Goal: Task Accomplishment & Management: Manage account settings

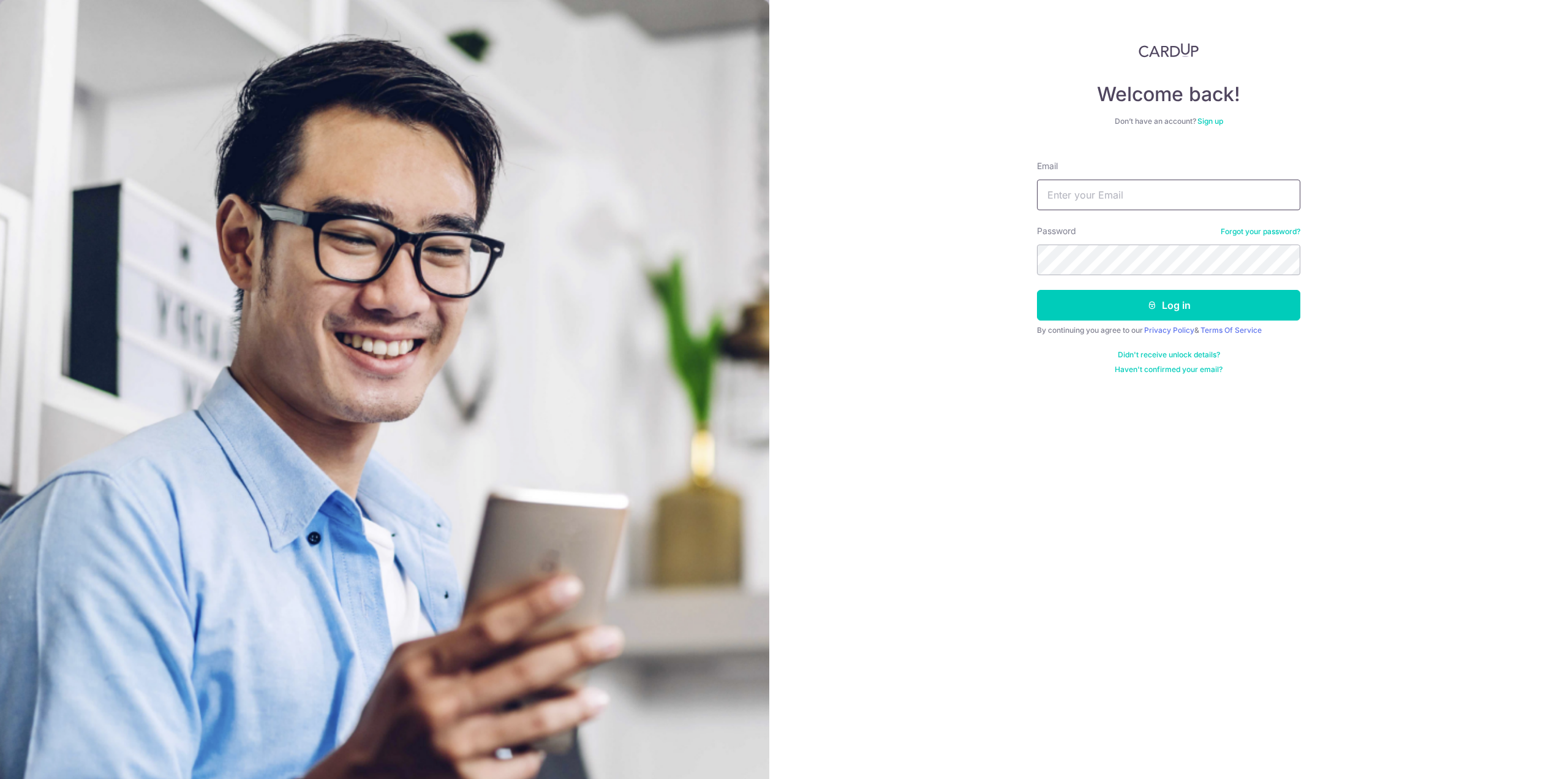
click at [1073, 200] on input "Email" at bounding box center [1168, 195] width 264 height 31
type input "dkhn88@yahoo.com"
click at [1155, 309] on icon "submit" at bounding box center [1152, 305] width 10 height 10
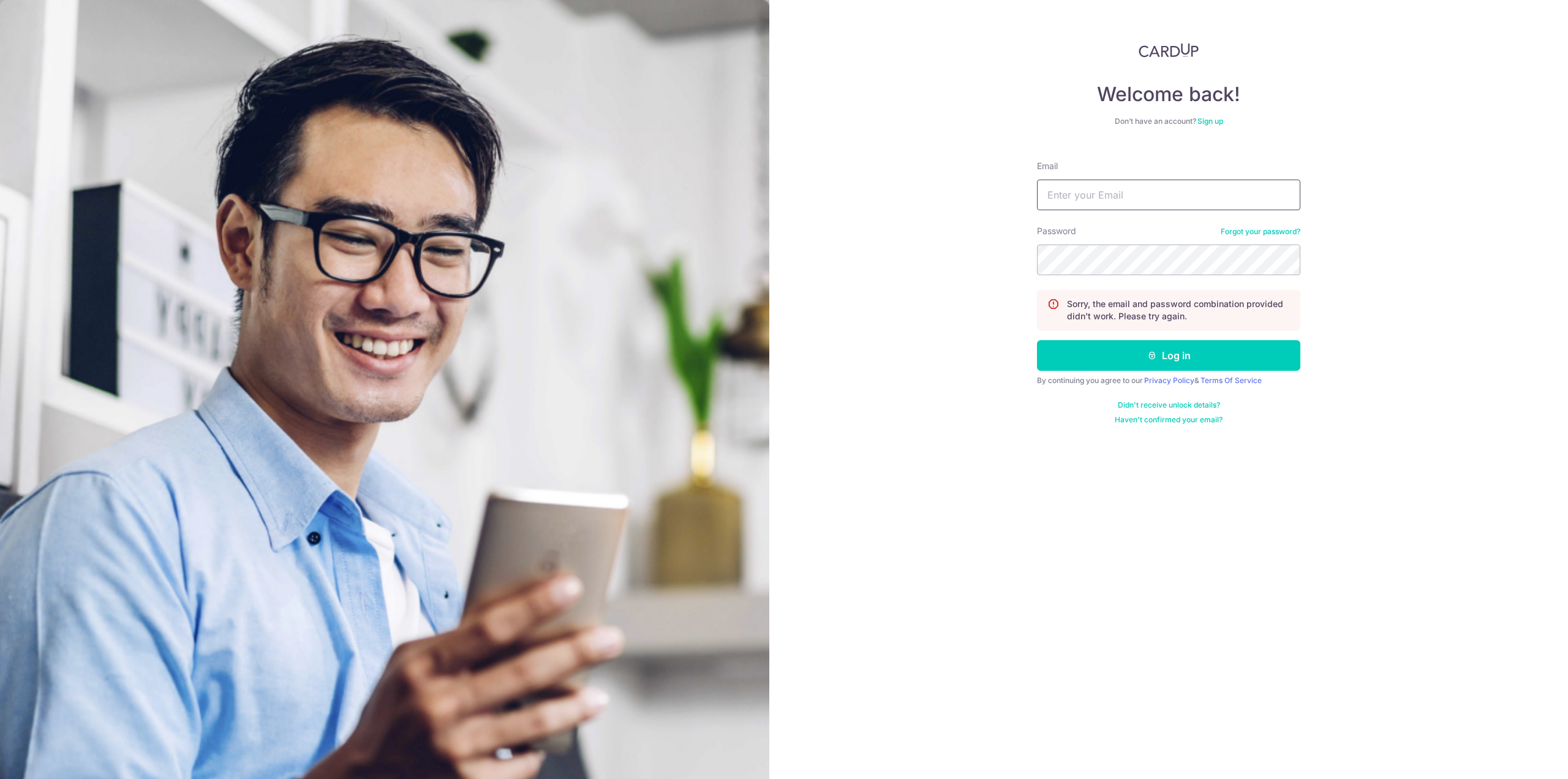
drag, startPoint x: 1096, startPoint y: 205, endPoint x: 1103, endPoint y: 206, distance: 7.1
click at [1096, 205] on input "Email" at bounding box center [1168, 195] width 264 height 31
paste input "Cardup88$"
type input "Cardup88$"
drag, startPoint x: 1107, startPoint y: 198, endPoint x: 1013, endPoint y: 200, distance: 94.0
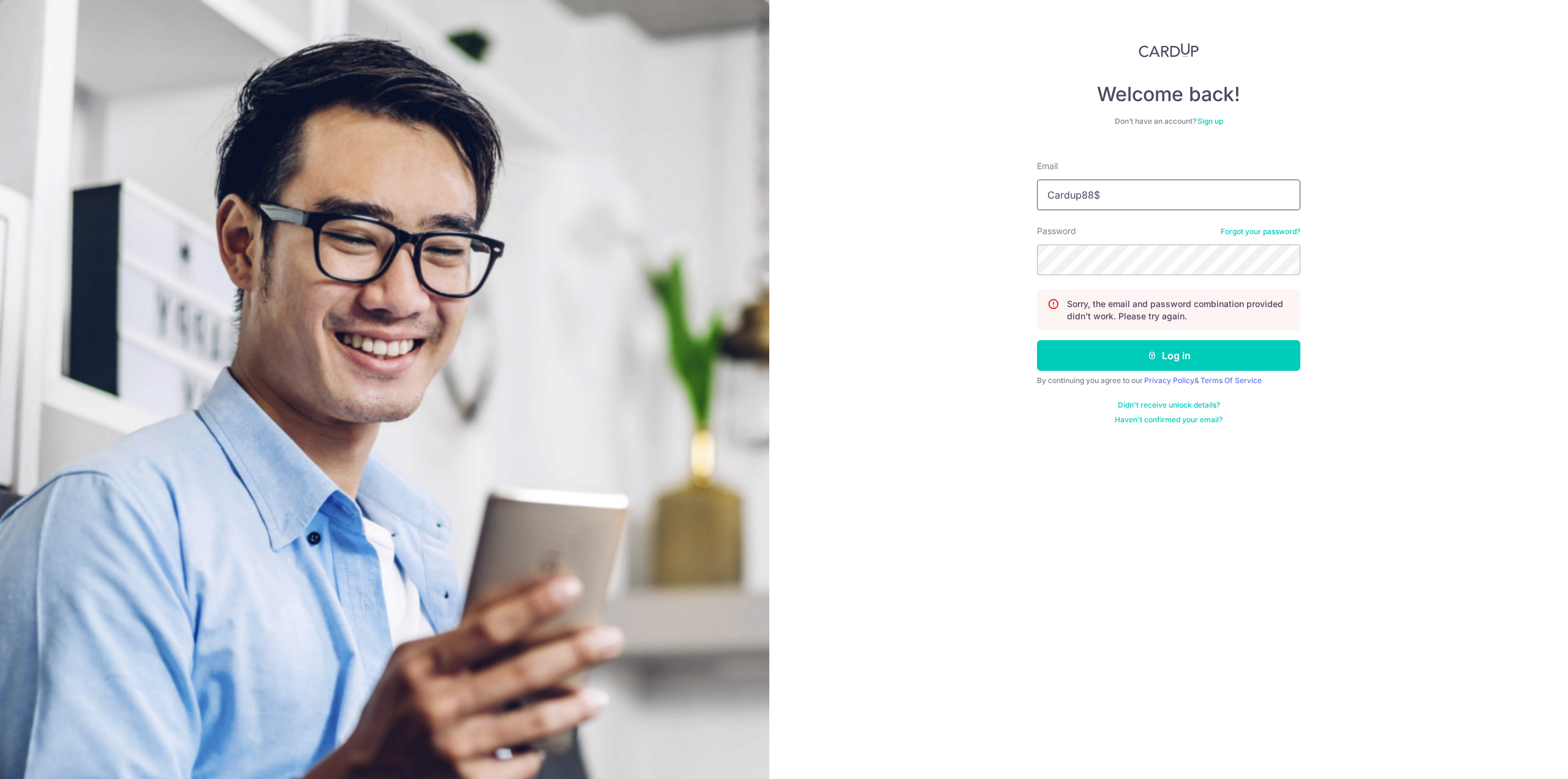
click at [1013, 200] on div "Welcome back! Don’t have an account? Sign up Email Cardup88$ Password Forgot yo…" at bounding box center [1168, 389] width 799 height 779
click at [1103, 200] on input "Email" at bounding box center [1168, 195] width 264 height 31
click at [1139, 197] on input "Email" at bounding box center [1168, 195] width 264 height 31
type input "[EMAIL_ADDRESS][DOMAIN_NAME]"
click at [1137, 353] on button "Log in" at bounding box center [1168, 355] width 264 height 31
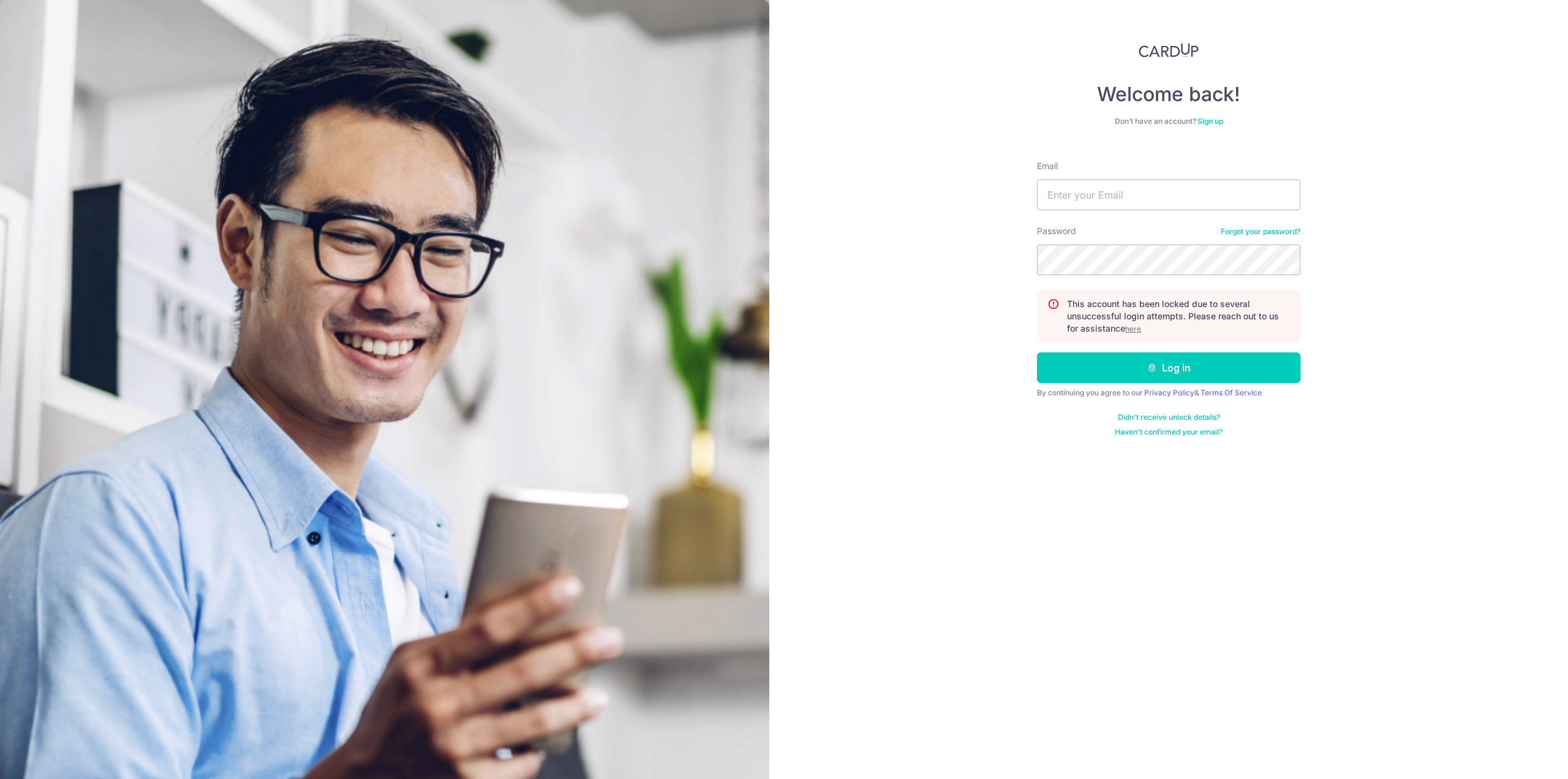
click at [1133, 332] on u "here" at bounding box center [1133, 329] width 16 height 9
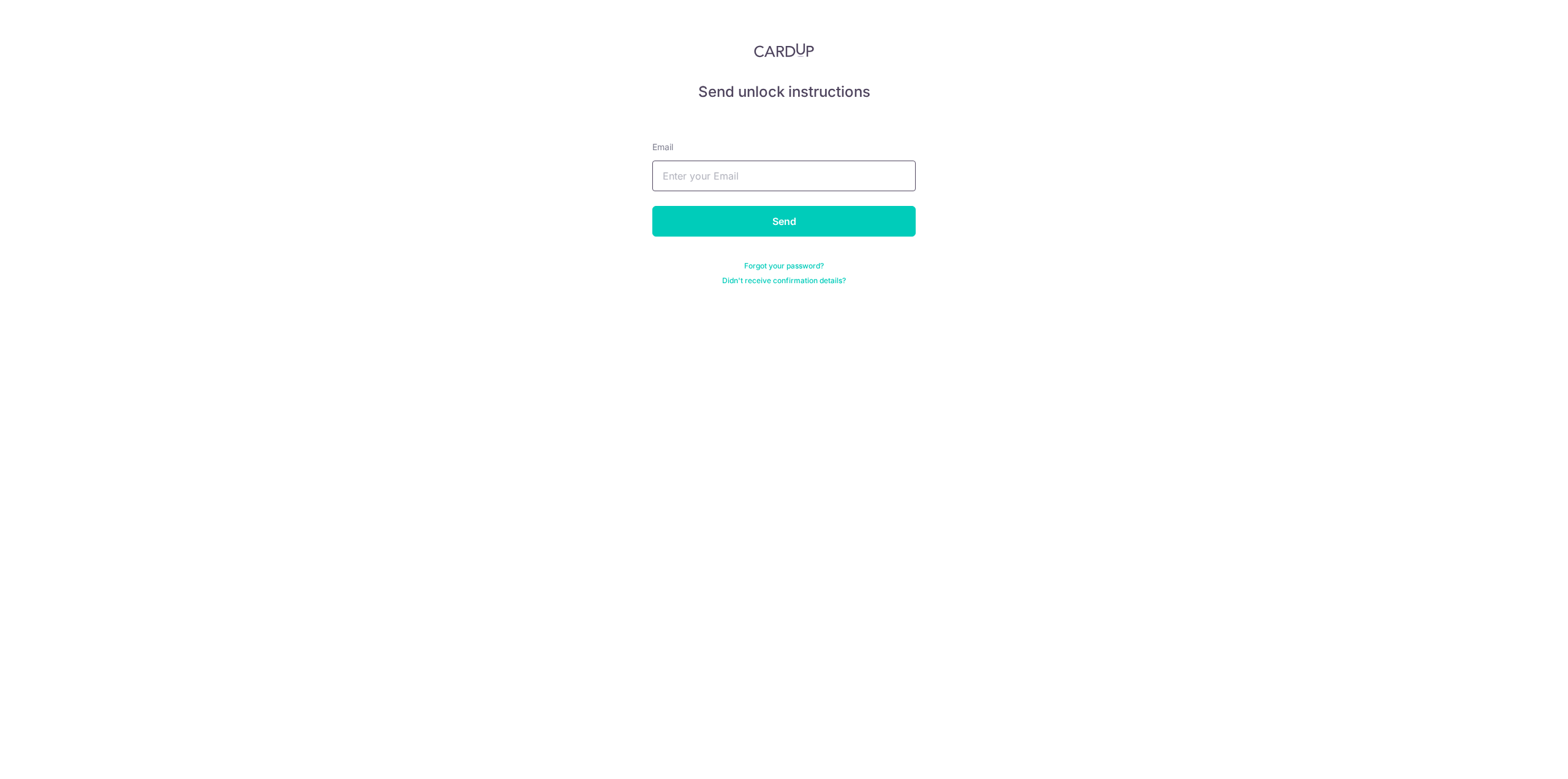
click at [735, 175] on input "text" at bounding box center [784, 176] width 264 height 31
paste input "Cardup88$"
type input "Cardup88$"
click at [756, 178] on input "text" at bounding box center [784, 176] width 264 height 31
type input "dkhn88@yahoo.com"
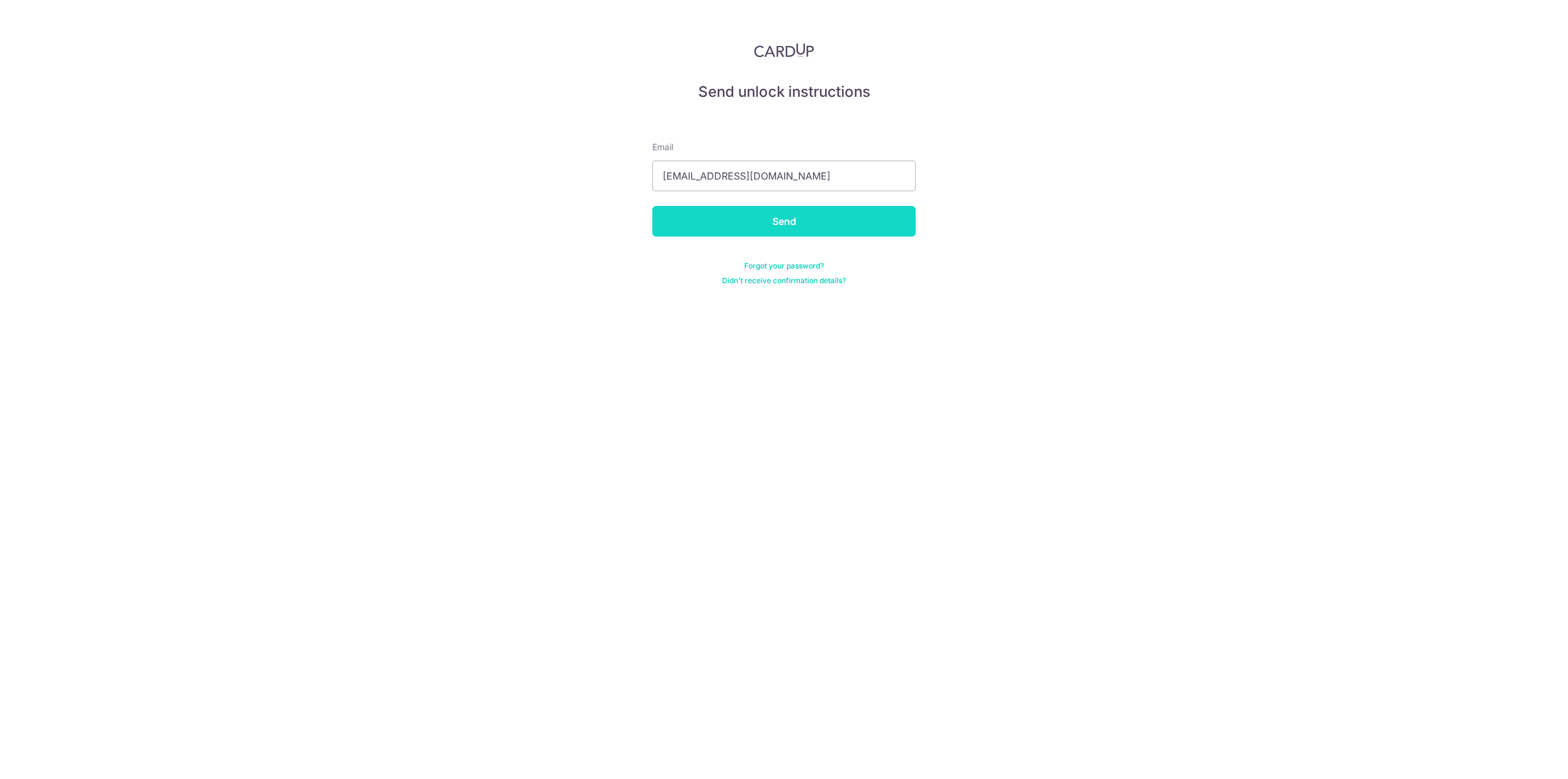
click at [774, 226] on input "Send" at bounding box center [784, 221] width 264 height 31
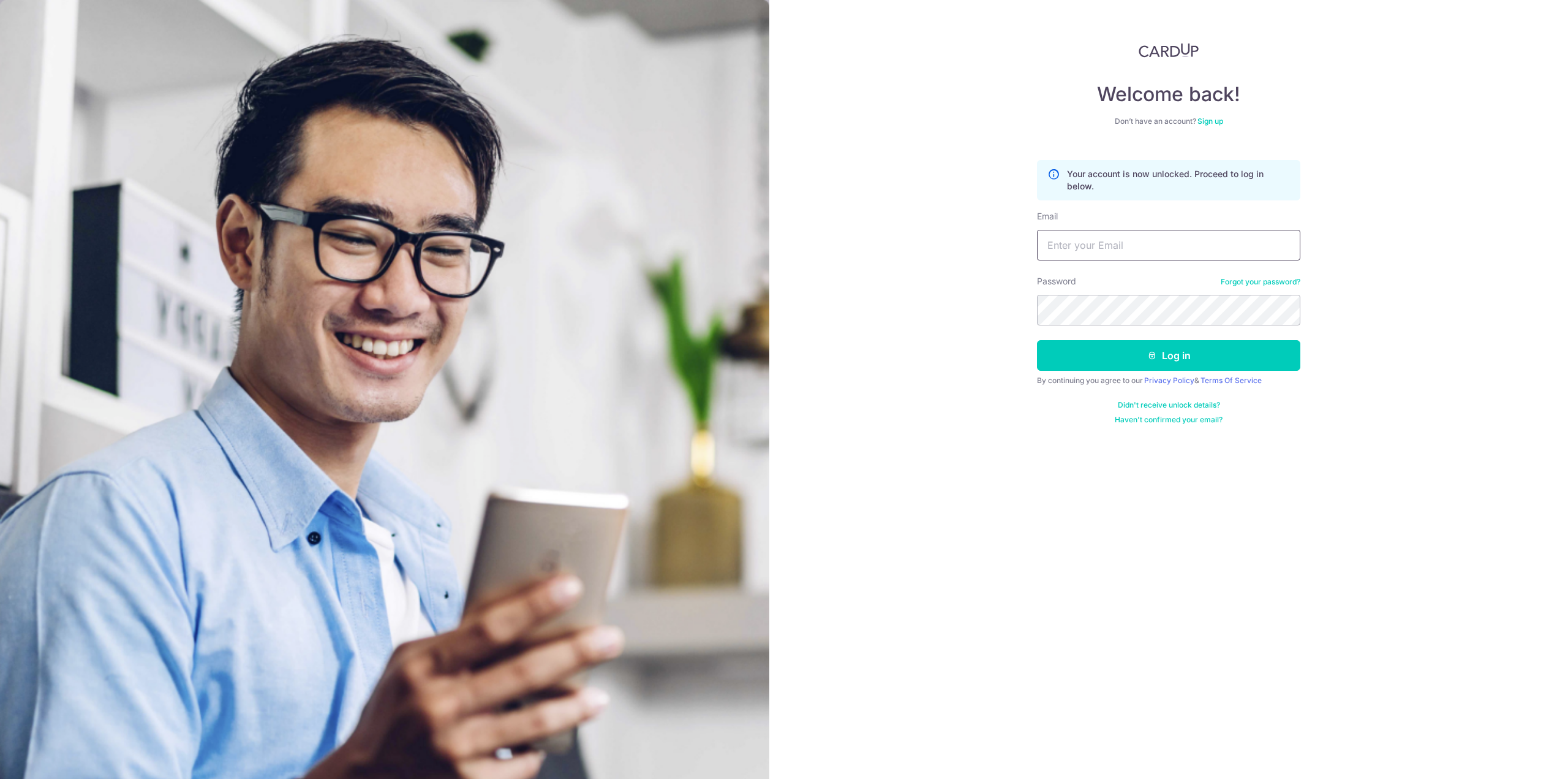
click at [1084, 256] on input "Email" at bounding box center [1168, 246] width 264 height 31
type input "dkhn88@yahoo.com"
click at [1169, 353] on button "Log in" at bounding box center [1168, 355] width 264 height 31
